Goal: Task Accomplishment & Management: Use online tool/utility

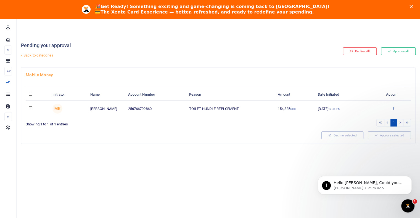
click at [393, 108] on icon at bounding box center [394, 109] width 4 height 4
click at [366, 118] on link "Approve" at bounding box center [373, 118] width 44 height 8
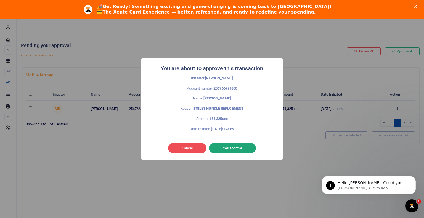
click at [236, 148] on button "Yes approve" at bounding box center [232, 148] width 47 height 10
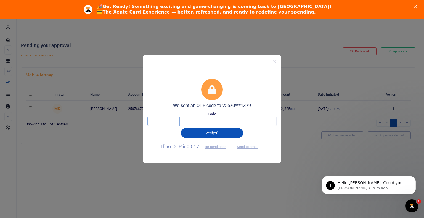
click at [159, 123] on input "text" at bounding box center [163, 121] width 32 height 9
type input "8"
type input "9"
type input "6"
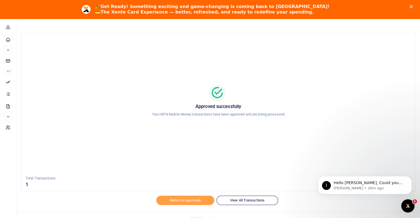
scroll to position [14, 0]
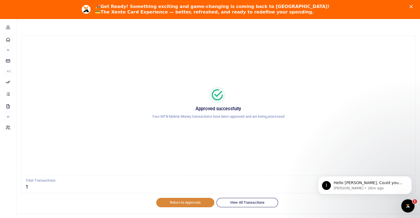
click at [182, 202] on link "Return to Approvals" at bounding box center [185, 202] width 58 height 9
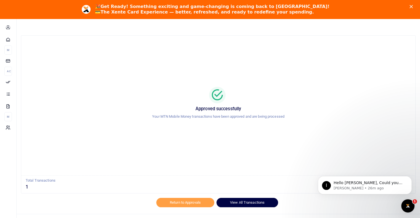
click at [240, 202] on link "View All Transactions" at bounding box center [247, 202] width 62 height 9
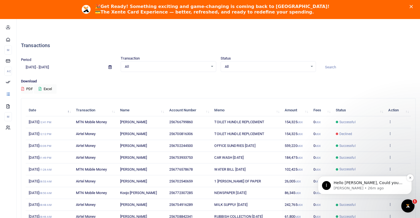
click at [356, 189] on p "[PERSON_NAME] • 26m ago" at bounding box center [368, 188] width 71 height 5
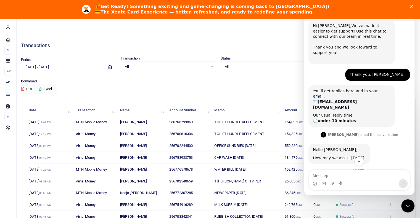
scroll to position [1, 0]
type textarea "[PERSON_NAME],"
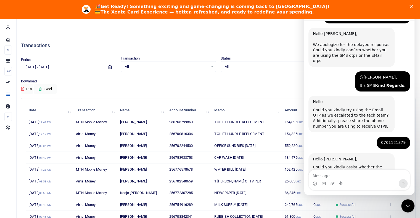
scroll to position [647, 0]
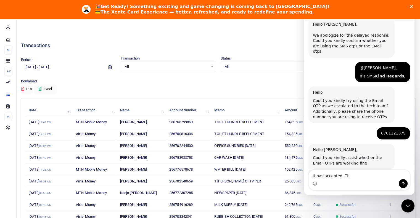
type textarea "It has accepted. Thx"
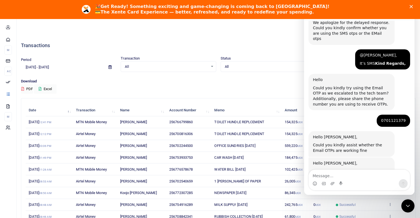
click at [415, 8] on div "🎉 Get Ready! Something exciting and game-changing is coming back to [GEOGRAPHIC…" at bounding box center [210, 9] width 420 height 14
click at [413, 6] on icon "Close" at bounding box center [410, 6] width 3 height 3
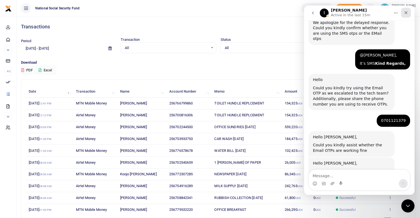
click at [406, 11] on icon "Close" at bounding box center [405, 12] width 4 height 4
